Goal: Information Seeking & Learning: Learn about a topic

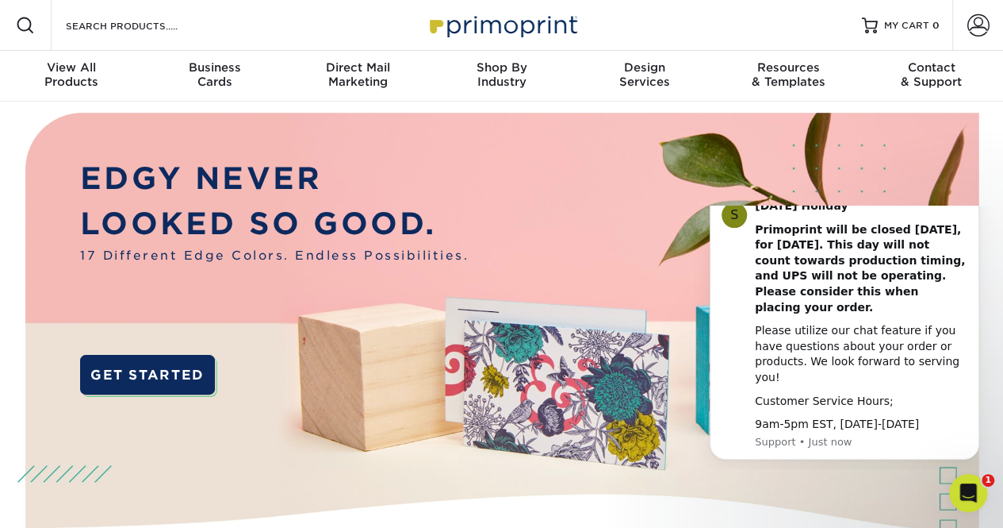
click at [972, 198] on icon "Dismiss notification" at bounding box center [975, 193] width 9 height 9
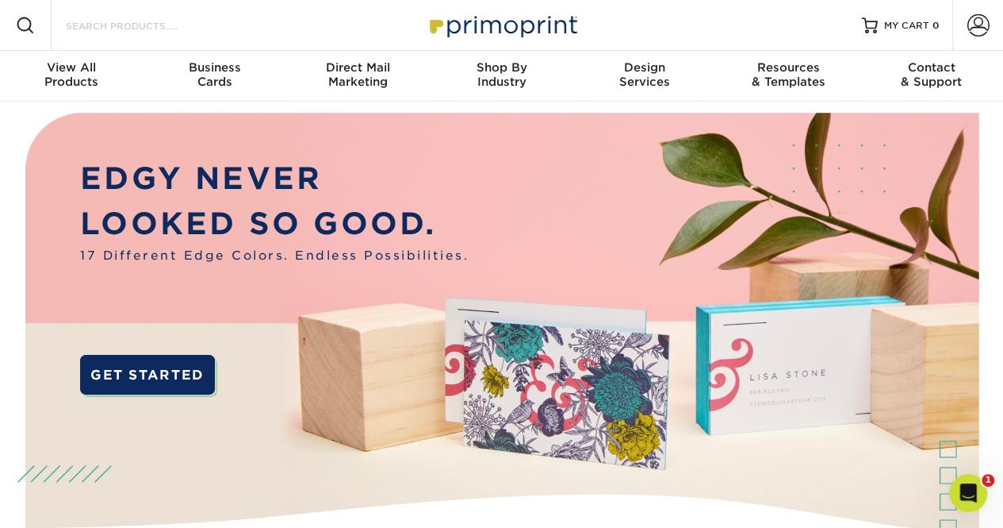
click at [108, 20] on input "Search Products" at bounding box center [141, 25] width 155 height 19
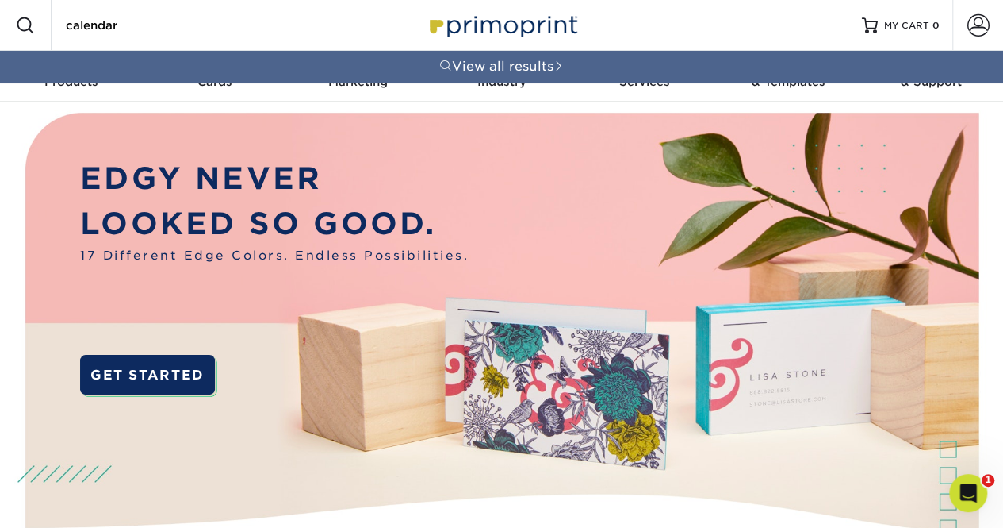
type input "calendar"
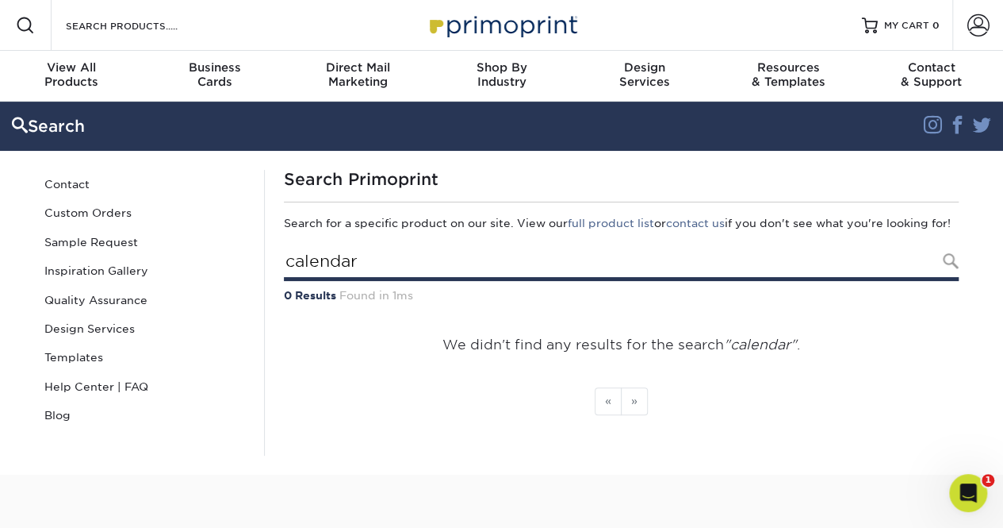
click at [343, 275] on input "calendar" at bounding box center [621, 262] width 675 height 36
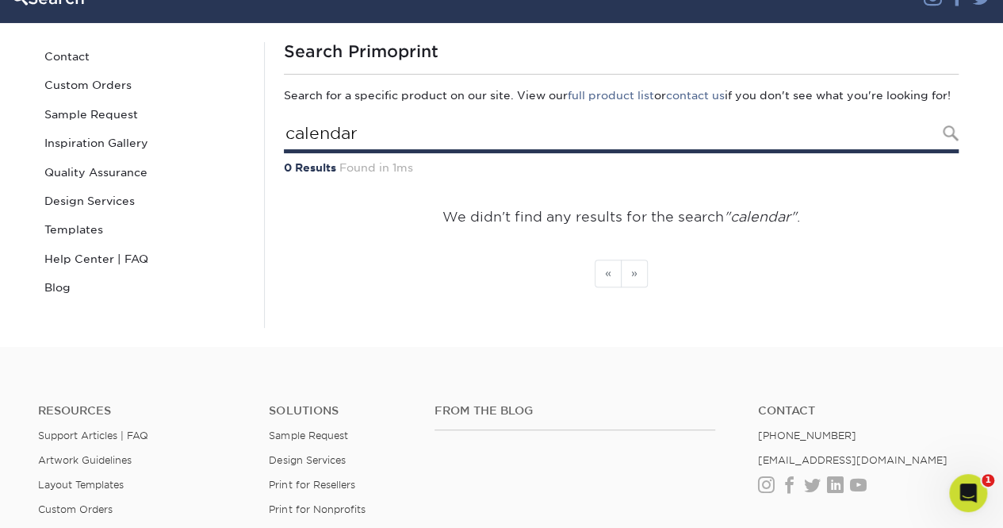
scroll to position [129, 0]
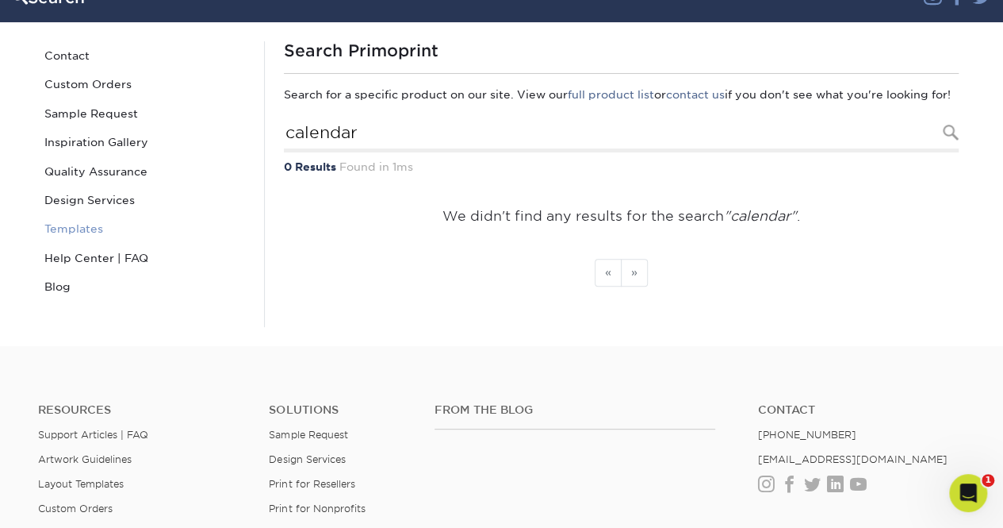
click at [81, 233] on link "Templates" at bounding box center [145, 228] width 214 height 29
